Goal: Information Seeking & Learning: Learn about a topic

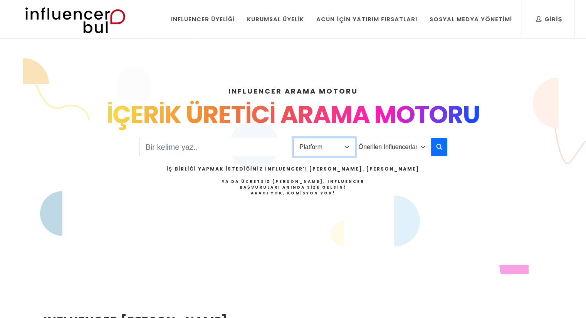
click at [342, 145] on select "Platform Instagram Facebook Youtube Tiktok Twitter Twitch" at bounding box center [324, 147] width 62 height 19
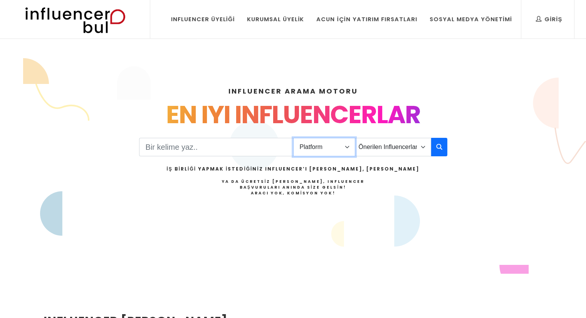
select select "1"
click at [293, 138] on select "Platform Instagram Facebook Youtube Tiktok Twitter Twitch" at bounding box center [324, 147] width 62 height 19
click at [390, 138] on select "Önerilen Influencerlar Aile & Çocuk & Ebeveyn Alışveriş & Giyim & Aksesuar Arab…" at bounding box center [393, 147] width 76 height 19
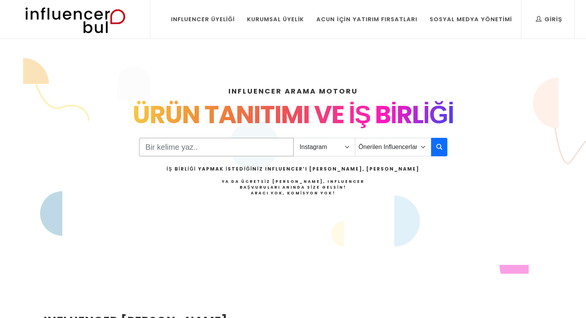
click at [210, 152] on input "Search" at bounding box center [216, 147] width 155 height 19
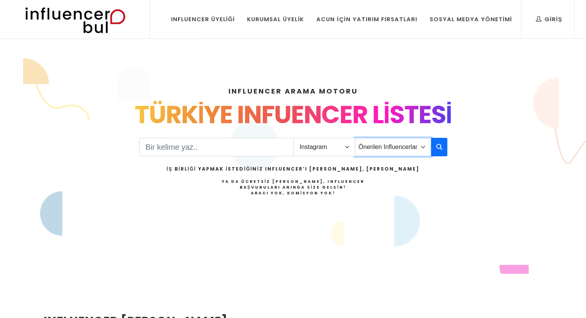
click at [408, 155] on select "Önerilen Influencerlar Aile & Çocuk & Ebeveyn Alışveriş & Giyim & Aksesuar Arab…" at bounding box center [393, 147] width 76 height 19
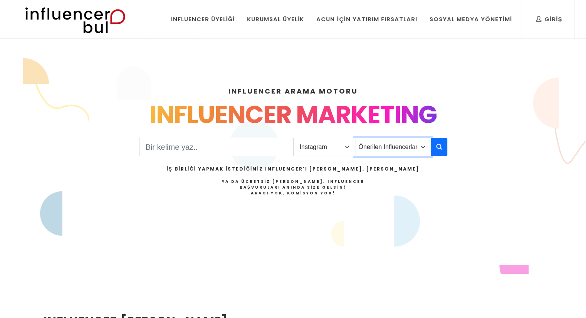
select select "2"
click at [355, 138] on select "Önerilen Influencerlar Aile & Çocuk & Ebeveyn Alışveriş & Giyim & Aksesuar Arab…" at bounding box center [393, 147] width 76 height 19
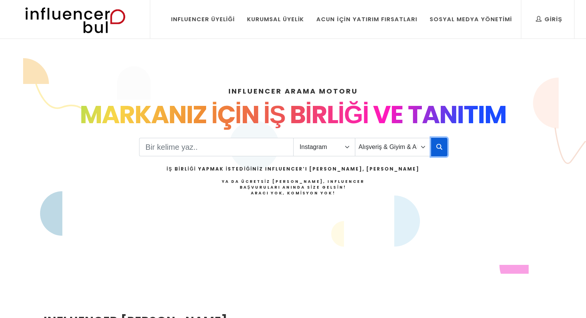
click at [441, 148] on icon "button" at bounding box center [439, 146] width 6 height 9
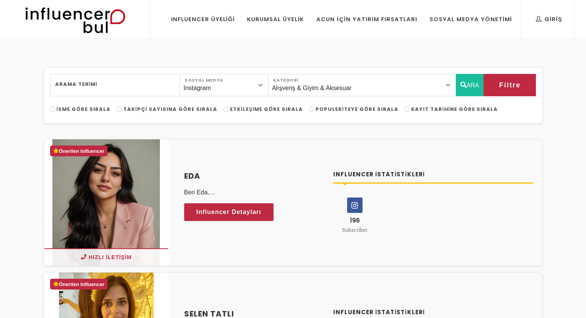
select select "2"
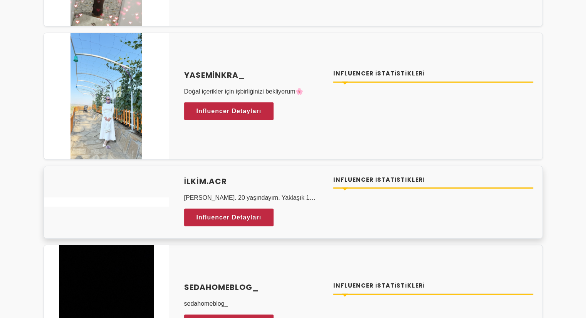
scroll to position [2235, 0]
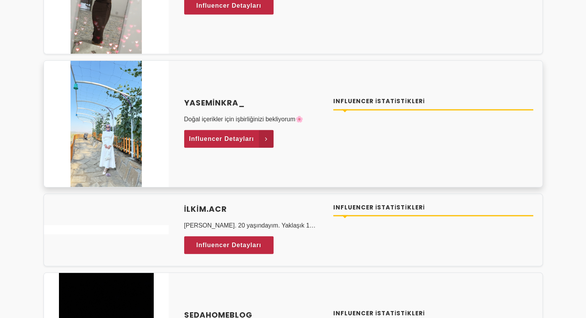
click at [199, 139] on span "Influencer Detayları" at bounding box center [221, 139] width 65 height 12
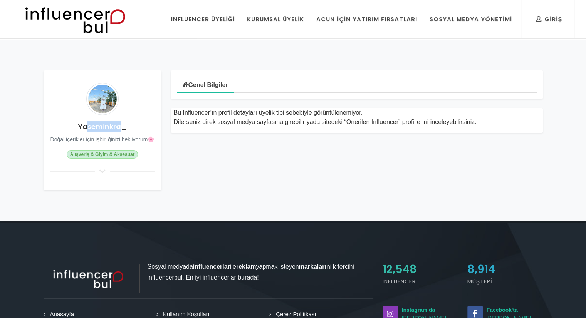
drag, startPoint x: 122, startPoint y: 125, endPoint x: 87, endPoint y: 128, distance: 34.9
click at [87, 128] on h4 "Yaseminkra_" at bounding box center [103, 126] width 106 height 10
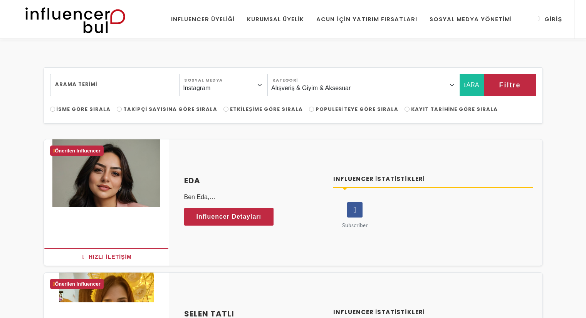
select select "2"
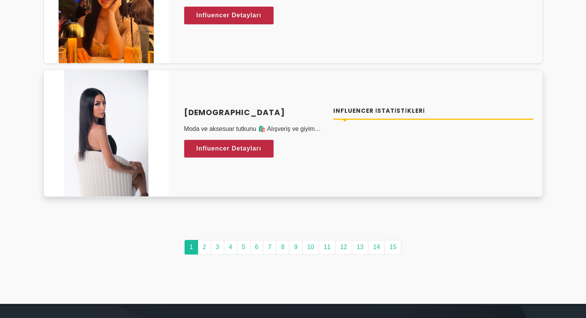
scroll to position [3742, 0]
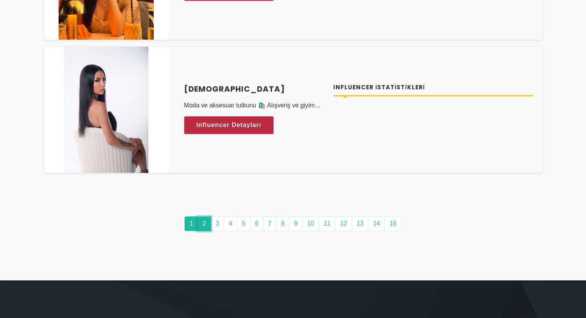
click at [203, 220] on link "2" at bounding box center [204, 224] width 13 height 15
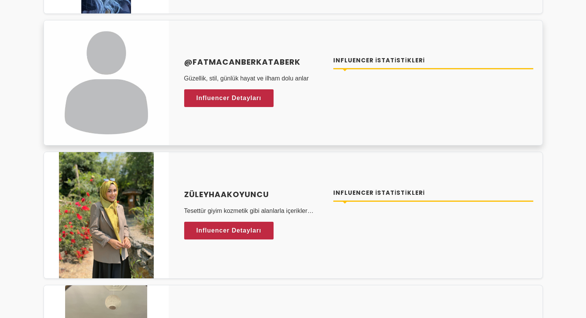
scroll to position [3045, 0]
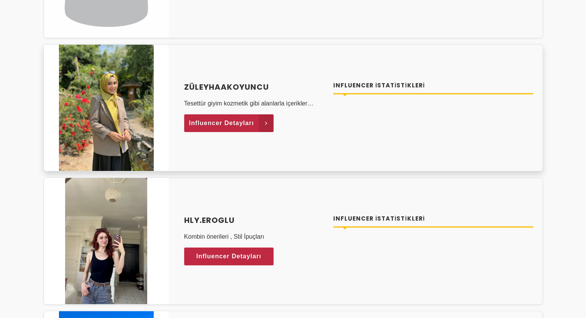
click at [250, 114] on link "Influencer Detayları" at bounding box center [229, 123] width 90 height 18
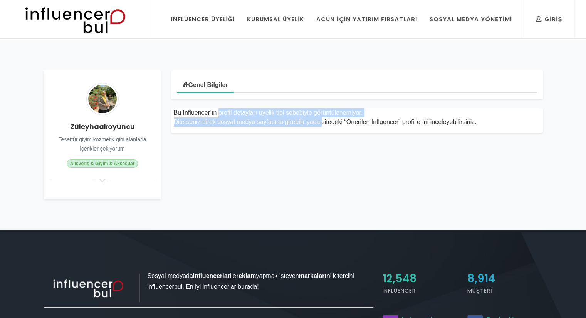
drag, startPoint x: 171, startPoint y: 111, endPoint x: 283, endPoint y: 125, distance: 113.0
click at [283, 125] on div "Bu Influencer’ın profil detayları üyelik tipi sebebiyle görüntülenemiyor. Diler…" at bounding box center [357, 120] width 372 height 25
click at [250, 127] on div "Bu Influencer’ın profil detayları üyelik tipi sebebiyle görüntülenemiyor. Diler…" at bounding box center [357, 120] width 372 height 25
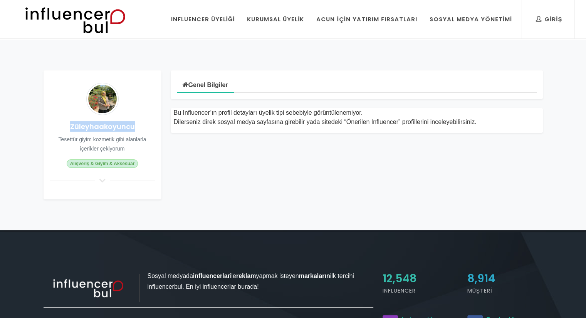
drag, startPoint x: 68, startPoint y: 125, endPoint x: 147, endPoint y: 130, distance: 79.2
click at [147, 130] on h4 "Züleyhaakoyuncu" at bounding box center [103, 126] width 106 height 10
click at [146, 131] on h4 "Züleyhaakoyuncu" at bounding box center [103, 126] width 106 height 10
drag, startPoint x: 68, startPoint y: 123, endPoint x: 131, endPoint y: 123, distance: 62.8
click at [131, 123] on h4 "Züleyhaakoyuncu" at bounding box center [103, 126] width 106 height 10
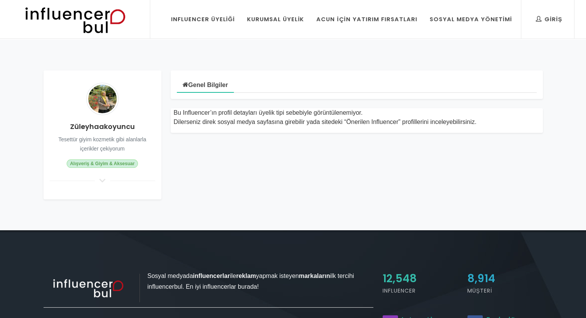
click at [140, 128] on h4 "Züleyhaakoyuncu" at bounding box center [103, 126] width 106 height 10
click at [94, 103] on img at bounding box center [102, 99] width 32 height 32
drag, startPoint x: 105, startPoint y: 127, endPoint x: 69, endPoint y: 122, distance: 36.2
click at [69, 122] on h4 "Züleyhaakoyuncu" at bounding box center [103, 126] width 106 height 10
click at [103, 103] on img at bounding box center [102, 99] width 32 height 32
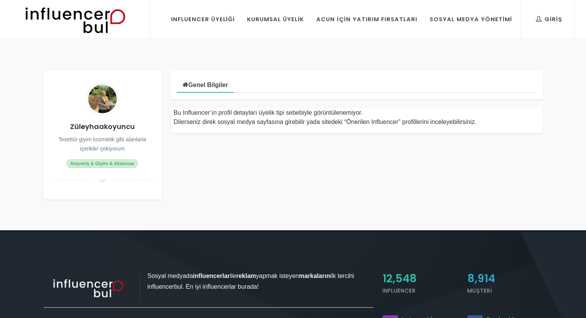
click at [115, 110] on div "Züleyhaakoyuncu Tesettür giyim kozmetik gibi alanlarla içerikler çekiyorum Alış…" at bounding box center [103, 135] width 118 height 129
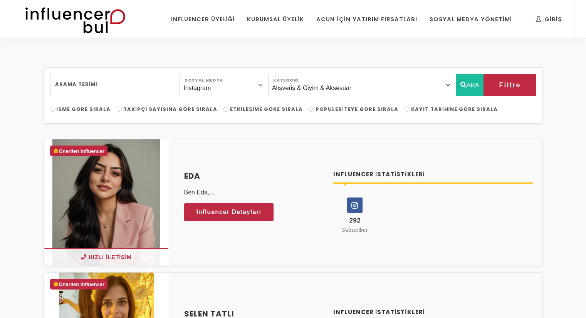
select select "2"
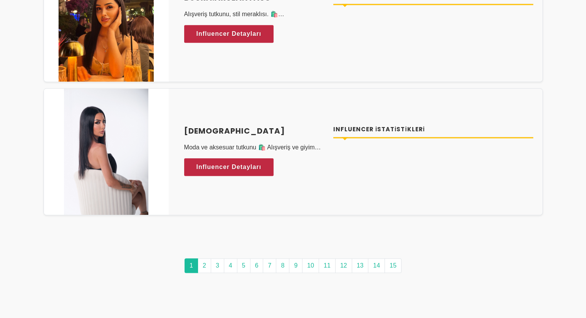
scroll to position [3700, 0]
click at [205, 259] on link "2" at bounding box center [204, 266] width 13 height 15
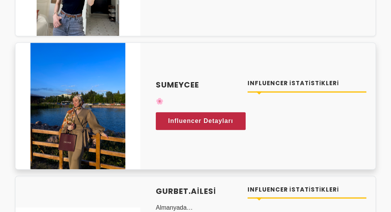
scroll to position [3481, 0]
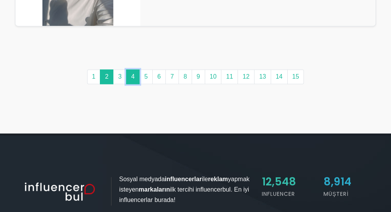
click at [137, 69] on link "4" at bounding box center [132, 76] width 13 height 15
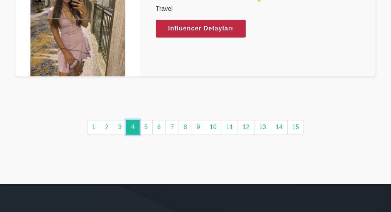
scroll to position [4124, 0]
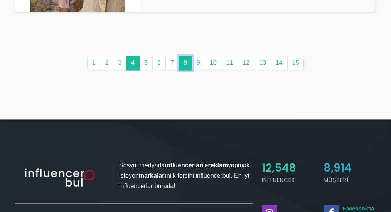
click at [181, 56] on link "8" at bounding box center [184, 63] width 13 height 15
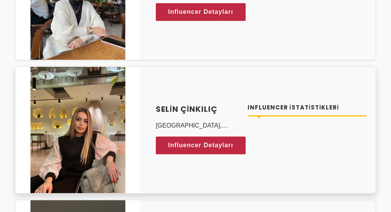
scroll to position [488, 0]
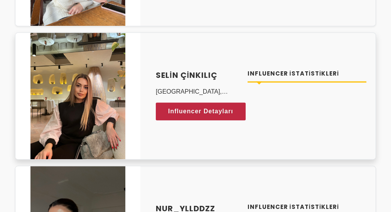
click at [81, 64] on img at bounding box center [77, 96] width 95 height 126
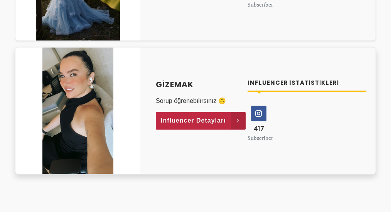
scroll to position [3931, 0]
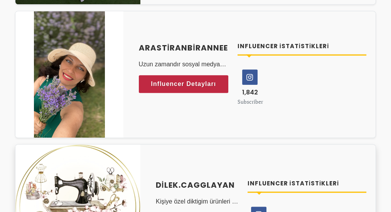
scroll to position [3674, 0]
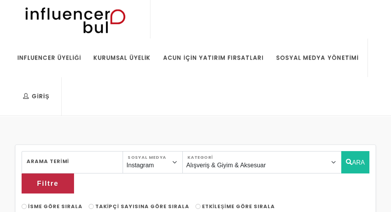
select select "2"
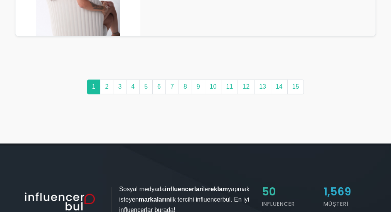
scroll to position [4016, 0]
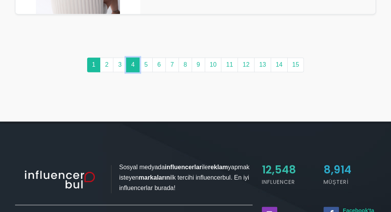
click at [138, 57] on link "4" at bounding box center [132, 64] width 13 height 15
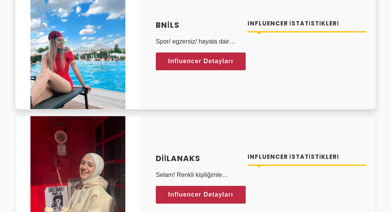
scroll to position [3366, 0]
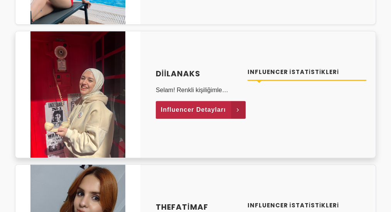
click at [188, 104] on span "Influencer Detayları" at bounding box center [193, 110] width 65 height 12
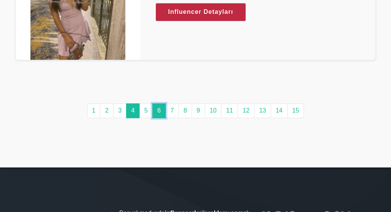
click at [159, 103] on link "6" at bounding box center [158, 110] width 13 height 15
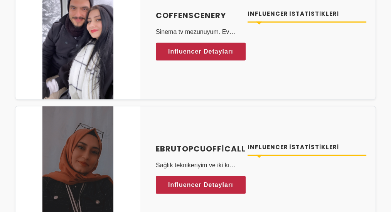
scroll to position [1953, 0]
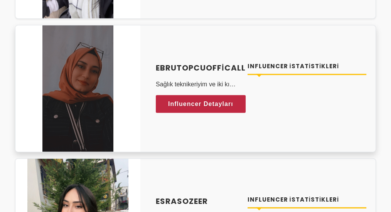
drag, startPoint x: 155, startPoint y: 40, endPoint x: 242, endPoint y: 43, distance: 87.6
click at [242, 62] on div "Ebrutopcuofficall Sağlık teknikeriyim ve iki kız annesiyim. Influencerlik yapac…" at bounding box center [197, 89] width 92 height 54
click at [220, 98] on span "Influencer Detayları" at bounding box center [193, 104] width 65 height 12
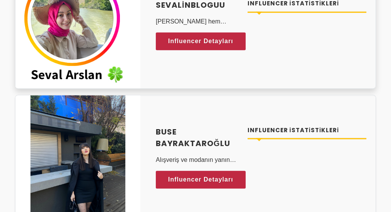
scroll to position [3520, 0]
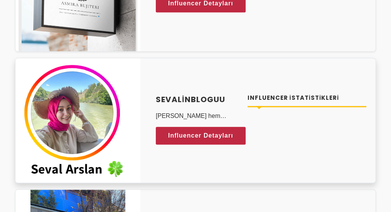
drag, startPoint x: 153, startPoint y: 69, endPoint x: 222, endPoint y: 72, distance: 69.8
click at [222, 94] on div "sevalinbloguu Hem anne hem öğretmenim 7 yıldır bu işin içindeyim Influencer Det…" at bounding box center [197, 121] width 92 height 54
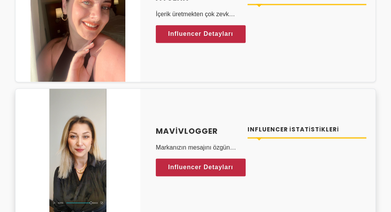
scroll to position [4111, 0]
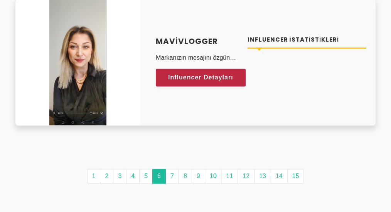
drag, startPoint x: 379, startPoint y: 0, endPoint x: 278, endPoint y: 25, distance: 104.9
click at [278, 35] on div "Influencer İstatistikleri" at bounding box center [307, 62] width 128 height 54
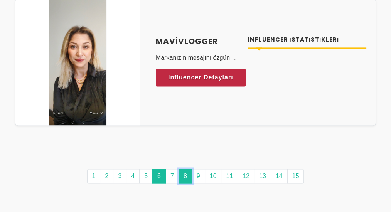
click at [181, 169] on link "8" at bounding box center [184, 176] width 13 height 15
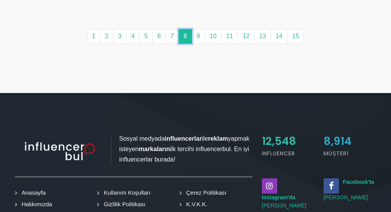
scroll to position [0, 0]
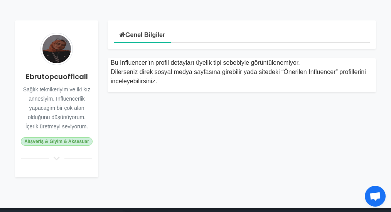
scroll to position [128, 0]
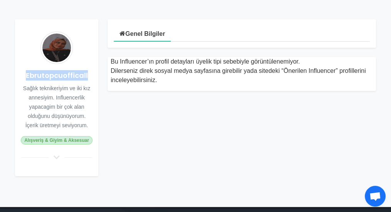
drag, startPoint x: 28, startPoint y: 76, endPoint x: 86, endPoint y: 76, distance: 58.6
click at [86, 76] on h4 "Ebrutopcuofficall" at bounding box center [56, 75] width 71 height 10
click at [86, 77] on h4 "Ebrutopcuofficall" at bounding box center [56, 75] width 71 height 10
drag, startPoint x: 87, startPoint y: 72, endPoint x: 27, endPoint y: 72, distance: 59.4
click at [27, 72] on h4 "Ebrutopcuofficall" at bounding box center [56, 75] width 71 height 10
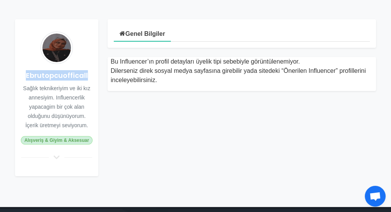
click at [53, 44] on img at bounding box center [56, 48] width 32 height 32
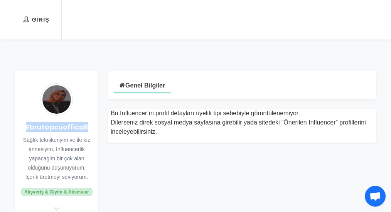
scroll to position [77, 0]
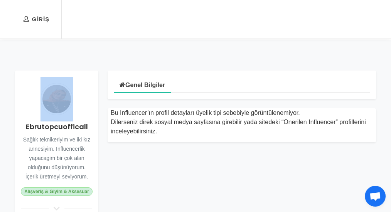
drag, startPoint x: 61, startPoint y: 95, endPoint x: 51, endPoint y: 106, distance: 15.1
click at [51, 106] on div "Ebrutopcuofficall Sağlık teknikeriyim ve iki kız annesiyim. Influencerlik yapac…" at bounding box center [56, 149] width 83 height 157
click at [78, 96] on div "Ebrutopcuofficall Sağlık teknikeriyim ve iki kız annesiyim. Influencerlik yapac…" at bounding box center [56, 149] width 83 height 157
click at [81, 86] on div "Ebrutopcuofficall Sağlık teknikeriyim ve iki kız annesiyim. Influencerlik yapac…" at bounding box center [56, 149] width 83 height 157
drag, startPoint x: 69, startPoint y: 91, endPoint x: 56, endPoint y: 102, distance: 17.2
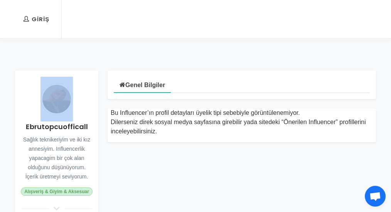
click at [56, 102] on div "Ebrutopcuofficall Sağlık teknikeriyim ve iki kız annesiyim. Influencerlik yapac…" at bounding box center [56, 149] width 83 height 157
click at [82, 101] on div "Ebrutopcuofficall Sağlık teknikeriyim ve iki kız annesiyim. Influencerlik yapac…" at bounding box center [56, 149] width 83 height 157
click at [82, 99] on div "Ebrutopcuofficall Sağlık teknikeriyim ve iki kız annesiyim. Influencerlik yapac…" at bounding box center [56, 149] width 83 height 157
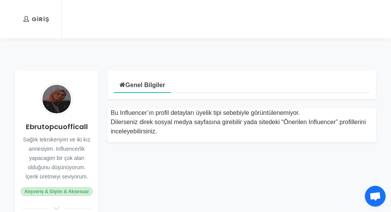
click at [85, 80] on div "Ebrutopcuofficall Sağlık teknikeriyim ve iki kız annesiyim. Influencerlik yapac…" at bounding box center [56, 149] width 83 height 157
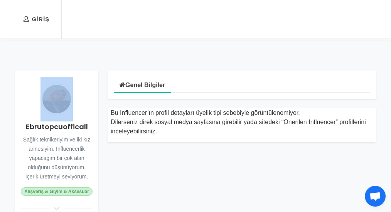
drag, startPoint x: 85, startPoint y: 80, endPoint x: 38, endPoint y: 118, distance: 60.3
click at [38, 118] on div "Ebrutopcuofficall Sağlık teknikeriyim ve iki kız annesiyim. Influencerlik yapac…" at bounding box center [56, 149] width 83 height 157
click at [32, 118] on div "Ebrutopcuofficall Sağlık teknikeriyim ve iki kız annesiyim. Influencerlik yapac…" at bounding box center [56, 149] width 83 height 157
drag, startPoint x: 46, startPoint y: 92, endPoint x: 92, endPoint y: 126, distance: 57.3
click at [92, 126] on div "Ebrutopcuofficall Sağlık teknikeriyim ve iki kız annesiyim. Influencerlik yapac…" at bounding box center [56, 149] width 83 height 157
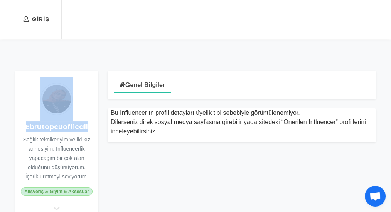
click at [92, 126] on h4 "Ebrutopcuofficall" at bounding box center [56, 126] width 71 height 10
drag, startPoint x: 88, startPoint y: 133, endPoint x: 34, endPoint y: 119, distance: 55.5
click at [34, 119] on div "Ebrutopcuofficall Sağlık teknikeriyim ve iki kız annesiyim. Influencerlik yapac…" at bounding box center [56, 149] width 83 height 157
click at [32, 117] on div "Ebrutopcuofficall Sağlık teknikeriyim ve iki kız annesiyim. Influencerlik yapac…" at bounding box center [56, 149] width 83 height 157
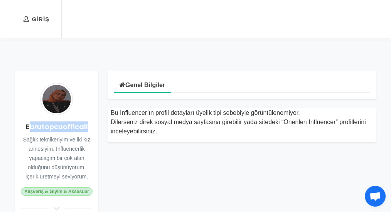
drag, startPoint x: 29, startPoint y: 125, endPoint x: 86, endPoint y: 126, distance: 57.4
click at [86, 126] on h4 "Ebrutopcuofficall" at bounding box center [56, 126] width 71 height 10
drag, startPoint x: 89, startPoint y: 126, endPoint x: 27, endPoint y: 126, distance: 62.1
click at [27, 126] on h4 "Ebrutopcuofficall" at bounding box center [56, 126] width 71 height 10
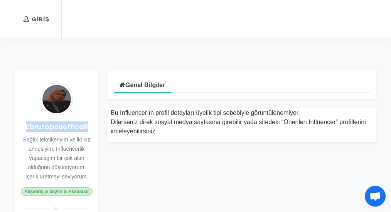
click at [27, 126] on h4 "Ebrutopcuofficall" at bounding box center [56, 126] width 71 height 10
drag, startPoint x: 27, startPoint y: 126, endPoint x: 79, endPoint y: 126, distance: 52.0
click at [79, 126] on h4 "Ebrutopcuofficall" at bounding box center [56, 126] width 71 height 10
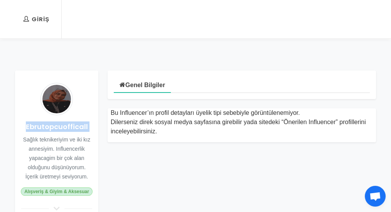
click at [79, 126] on h4 "Ebrutopcuofficall" at bounding box center [56, 126] width 71 height 10
click at [77, 136] on small "Sağlık teknikeriyim ve iki kız annesiyim. Influencerlik yapacagim bir çok alan …" at bounding box center [56, 157] width 67 height 43
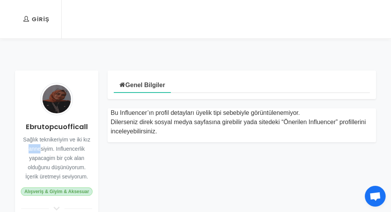
click at [77, 136] on small "Sağlık teknikeriyim ve iki kız annesiyim. Influencerlik yapacagim bir çok alan …" at bounding box center [56, 157] width 67 height 43
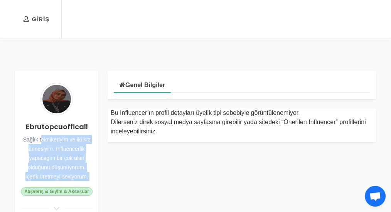
click at [77, 136] on small "Sağlık teknikeriyim ve iki kız annesiyim. Influencerlik yapacagim bir çok alan …" at bounding box center [56, 157] width 67 height 43
click at [73, 152] on div "Ebrutopcuofficall Sağlık teknikeriyim ve iki kız annesiyim. Influencerlik yapac…" at bounding box center [56, 149] width 83 height 157
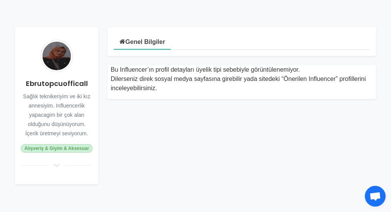
scroll to position [180, 0]
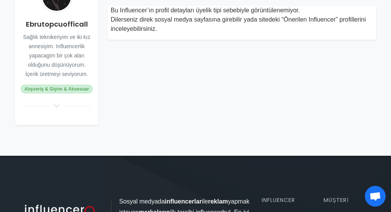
click at [57, 106] on icon at bounding box center [56, 106] width 9 height 7
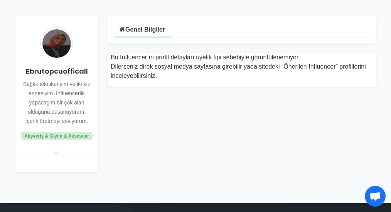
scroll to position [103, 0]
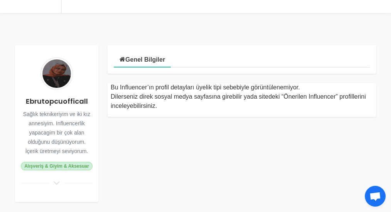
drag, startPoint x: 87, startPoint y: 151, endPoint x: 32, endPoint y: 65, distance: 102.4
click at [32, 65] on div "Ebrutopcuofficall Sağlık teknikeriyim ve iki kız annesiyim. Influencerlik yapac…" at bounding box center [56, 123] width 83 height 157
click at [269, 172] on div "Genel Bilgiler Bu Influencer’ın profil detayları üyelik tipi sebebiyle görüntül…" at bounding box center [242, 123] width 278 height 157
drag, startPoint x: 24, startPoint y: 100, endPoint x: 88, endPoint y: 105, distance: 64.6
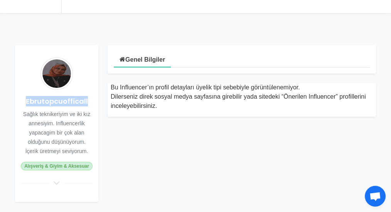
click at [88, 105] on h4 "Ebrutopcuofficall" at bounding box center [56, 101] width 71 height 10
click at [67, 107] on div "Ebrutopcuofficall Sağlık teknikeriyim ve iki kız annesiyim. Influencerlik yapac…" at bounding box center [56, 123] width 83 height 157
